Goal: Find specific page/section: Find specific page/section

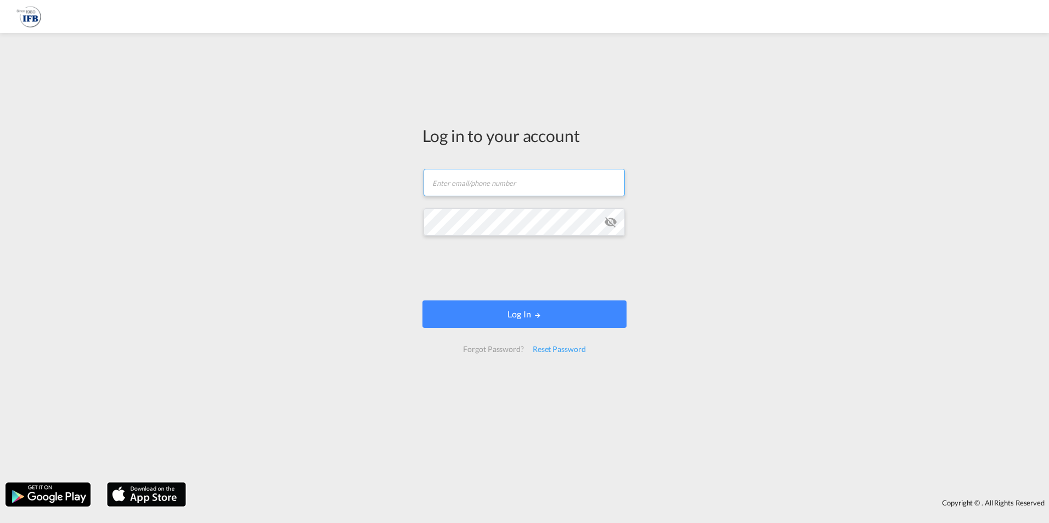
click at [596, 180] on input "text" at bounding box center [523, 182] width 201 height 27
click at [573, 186] on input "text" at bounding box center [523, 182] width 201 height 27
type input "[PERSON_NAME][EMAIL_ADDRESS][DOMAIN_NAME]"
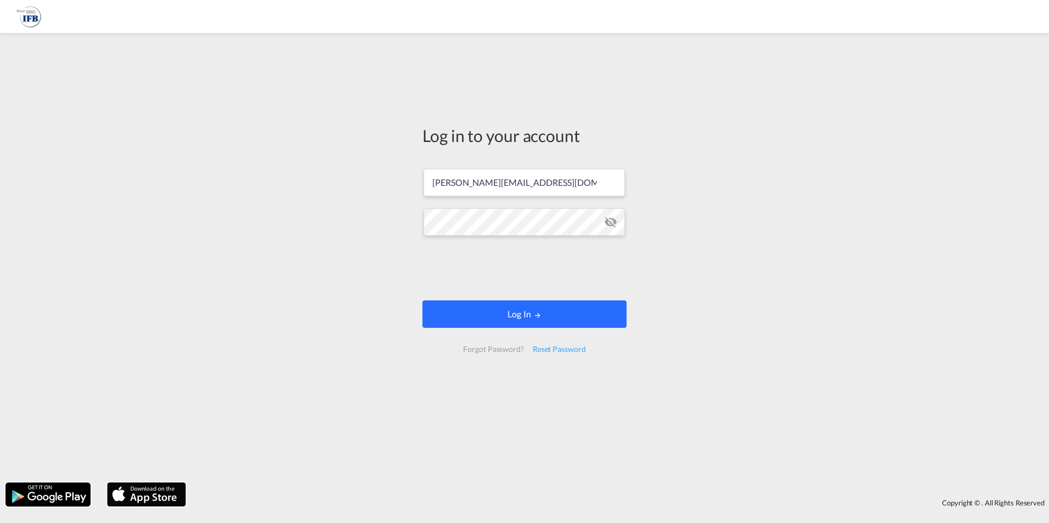
click at [510, 318] on button "Log In" at bounding box center [524, 314] width 204 height 27
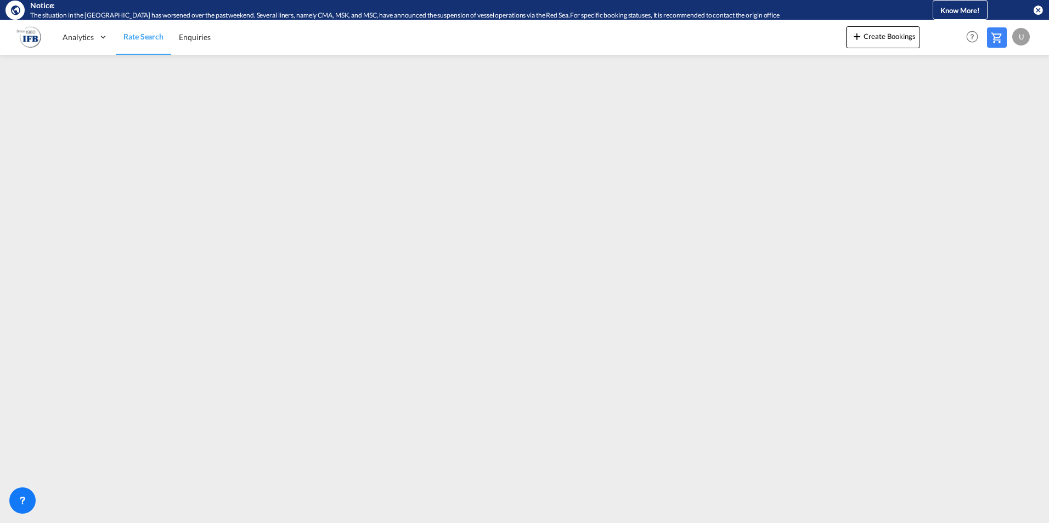
click at [1027, 41] on div "U" at bounding box center [1021, 37] width 18 height 18
click at [998, 108] on button "Logout" at bounding box center [1007, 104] width 71 height 22
